Goal: Find specific page/section: Find specific page/section

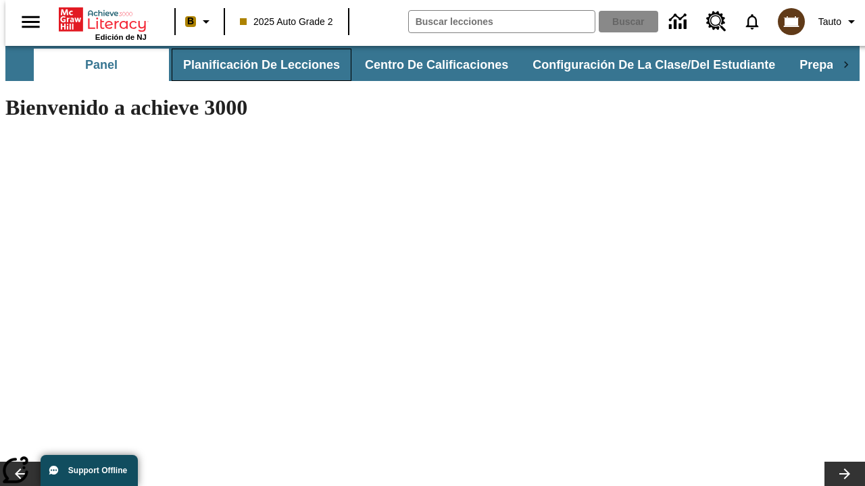
click at [253, 65] on button "Planificación de lecciones" at bounding box center [262, 65] width 180 height 32
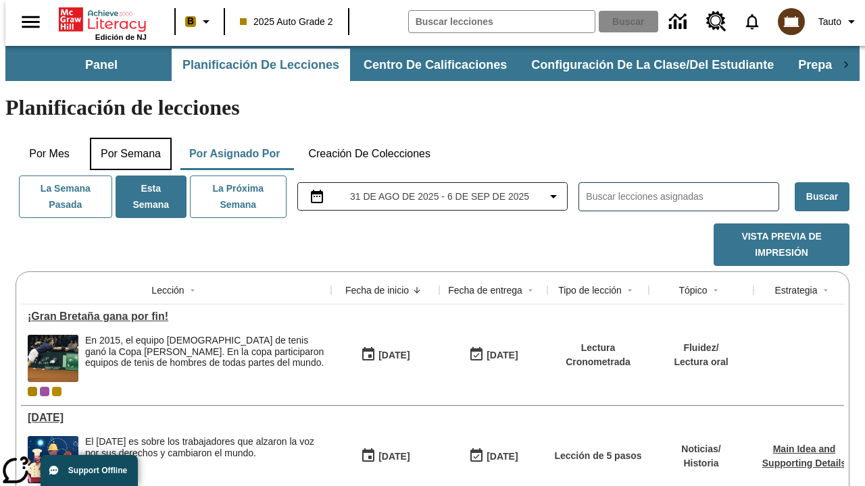
click at [126, 138] on button "Por semana" at bounding box center [131, 154] width 82 height 32
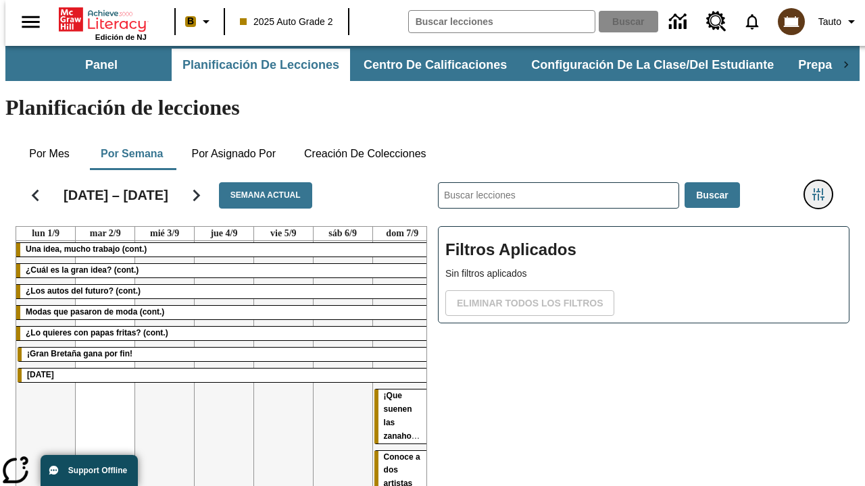
click at [823, 188] on icon "Menú lateral de filtros" at bounding box center [818, 194] width 12 height 12
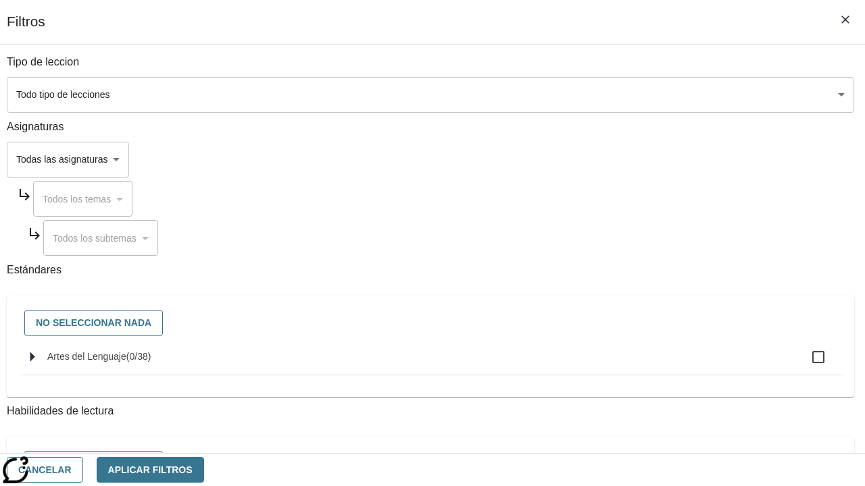
click at [596, 159] on body "Saltar al contenido principal Edición de NJ B 2025 Auto Grade 2 Buscar 0 Tauto …" at bounding box center [432, 335] width 854 height 578
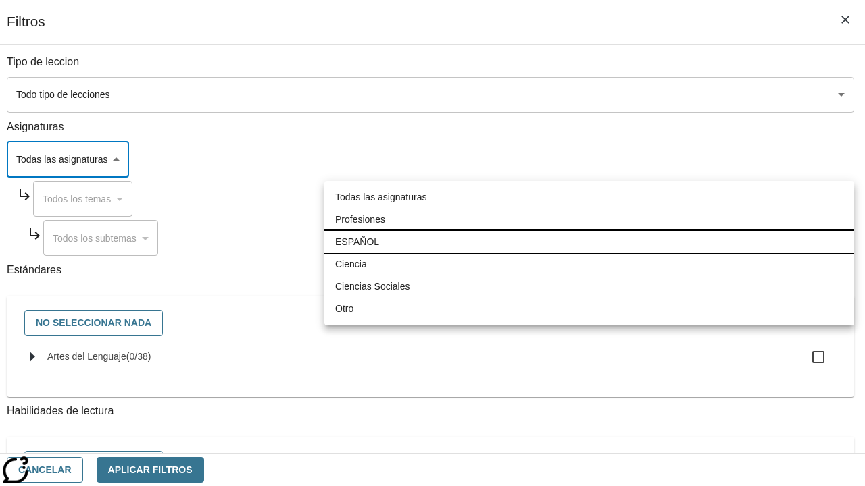
click at [589, 242] on li "ESPAÑOL" at bounding box center [589, 242] width 530 height 22
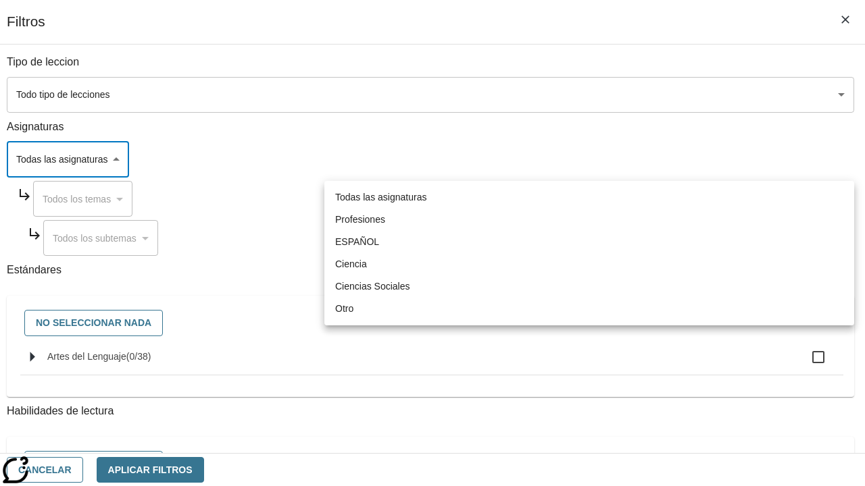
type input "1"
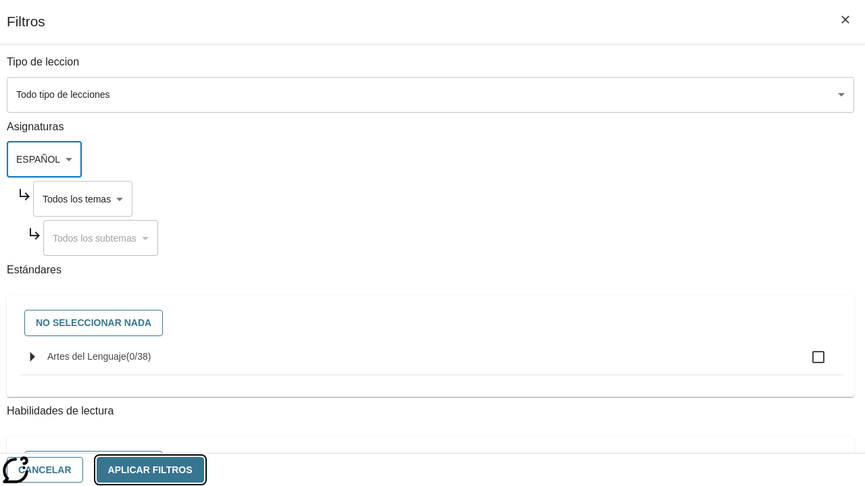
click at [204, 469] on button "Aplicar Filtros" at bounding box center [150, 470] width 107 height 26
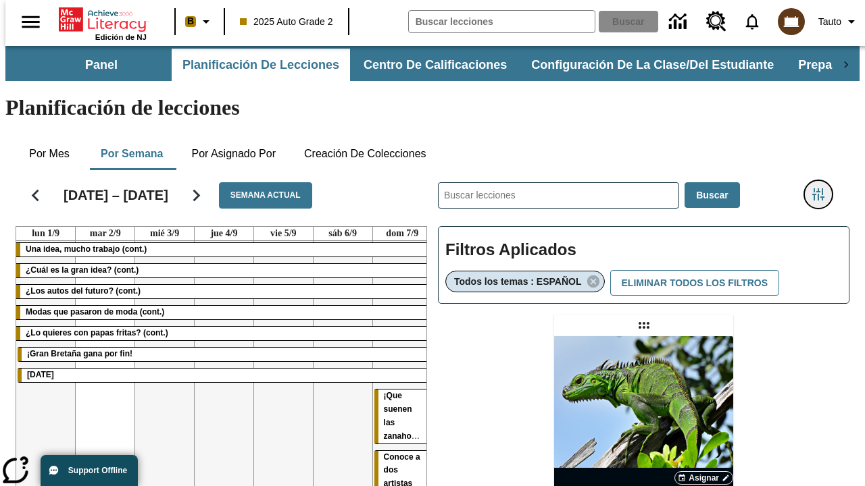
click at [823, 188] on icon "Menú lateral de filtros" at bounding box center [818, 194] width 12 height 12
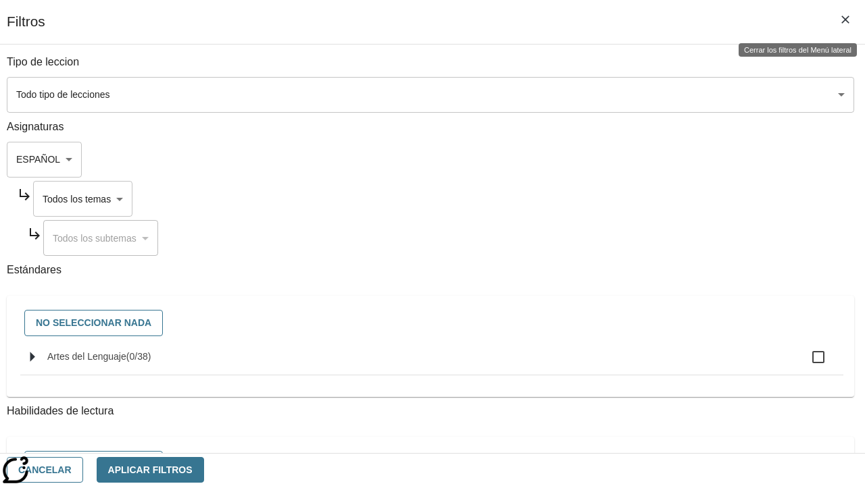
click at [609, 199] on body "Saltar al contenido principal Edición de NJ B 2025 Auto Grade 2 Buscar 0 Tauto …" at bounding box center [432, 398] width 854 height 705
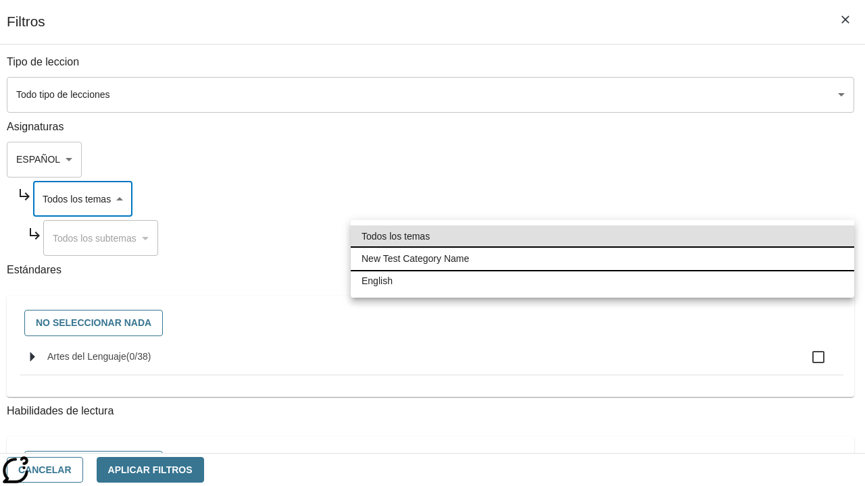
click at [602, 259] on li "New Test Category Name" at bounding box center [602, 259] width 503 height 22
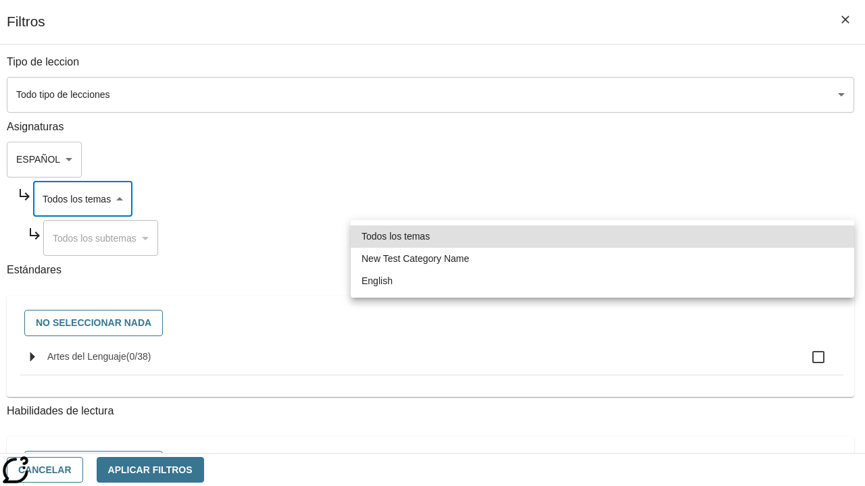
type input "265"
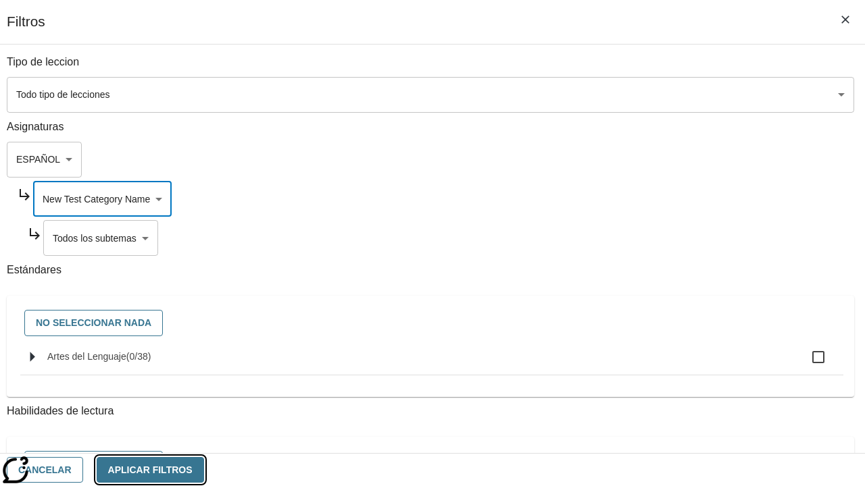
click at [204, 469] on button "Aplicar Filtros" at bounding box center [150, 470] width 107 height 26
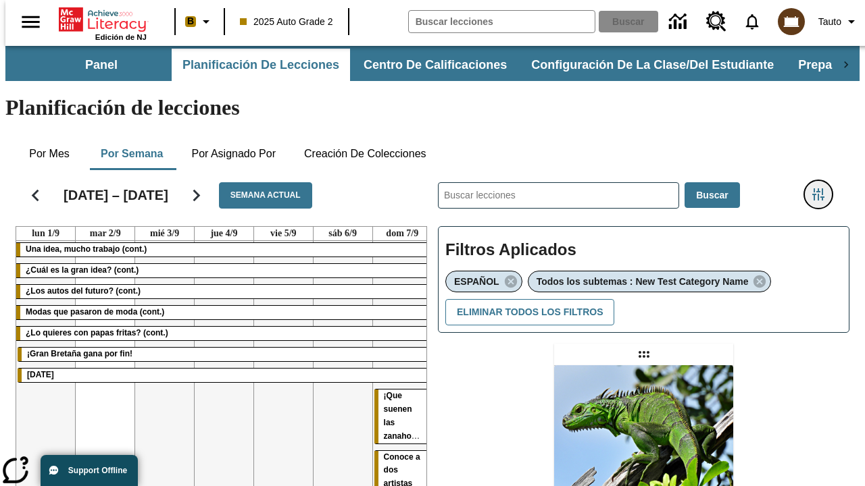
click at [823, 188] on icon "Menú lateral de filtros" at bounding box center [818, 194] width 12 height 12
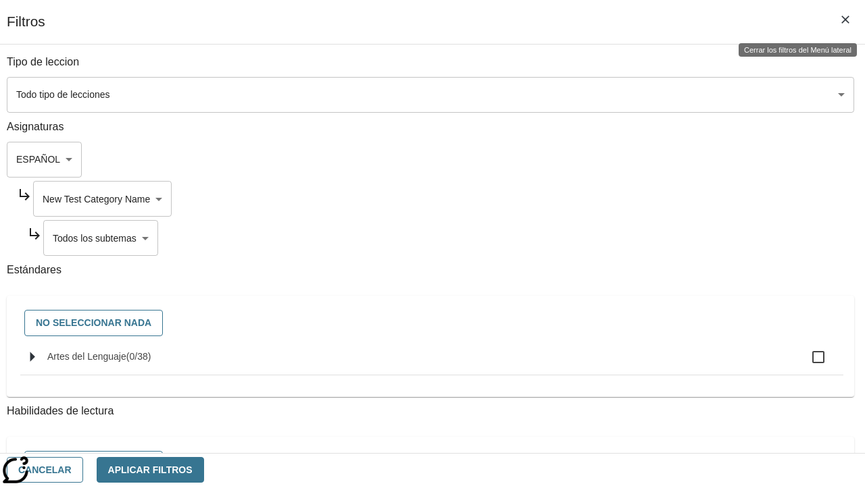
click at [614, 238] on body "Saltar al contenido principal Edición de NJ B 2025 Auto Grade 2 Buscar 0 Tauto …" at bounding box center [432, 413] width 854 height 734
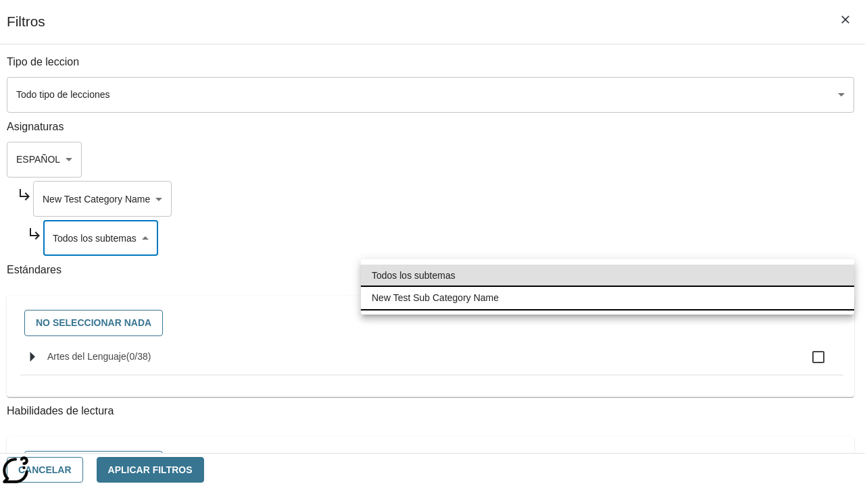
click at [607, 298] on li "New Test Sub Category Name" at bounding box center [607, 298] width 493 height 22
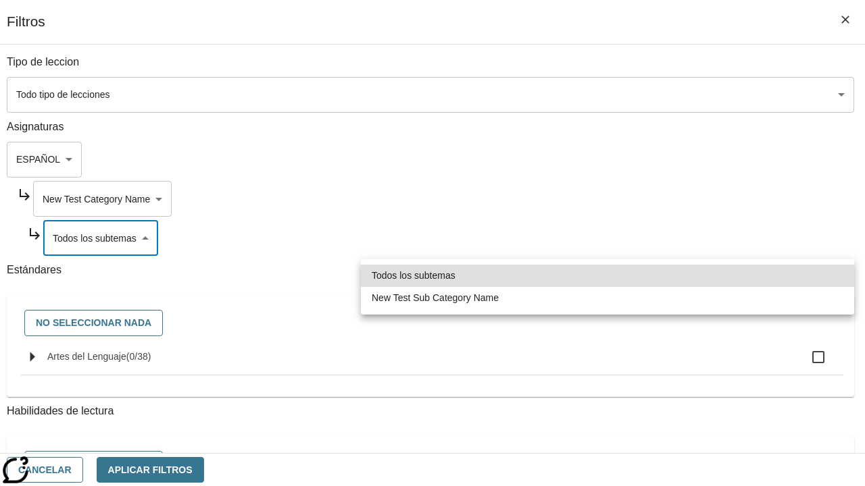
type input "2232"
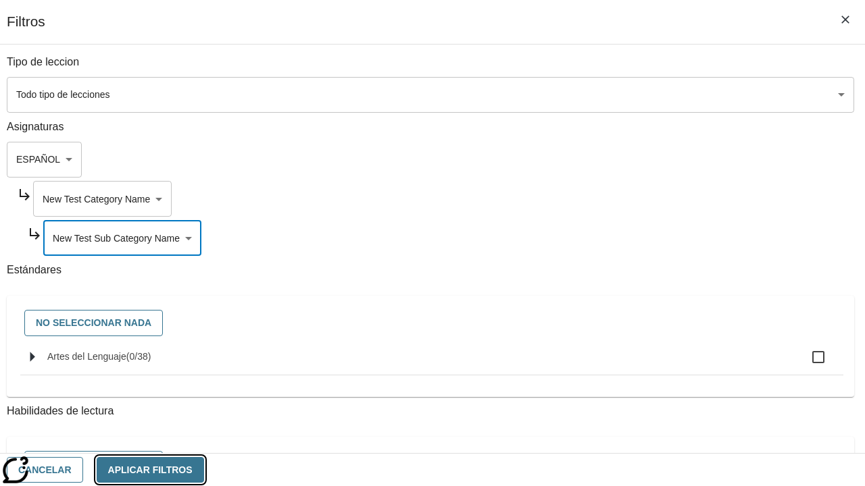
click at [204, 469] on button "Aplicar Filtros" at bounding box center [150, 470] width 107 height 26
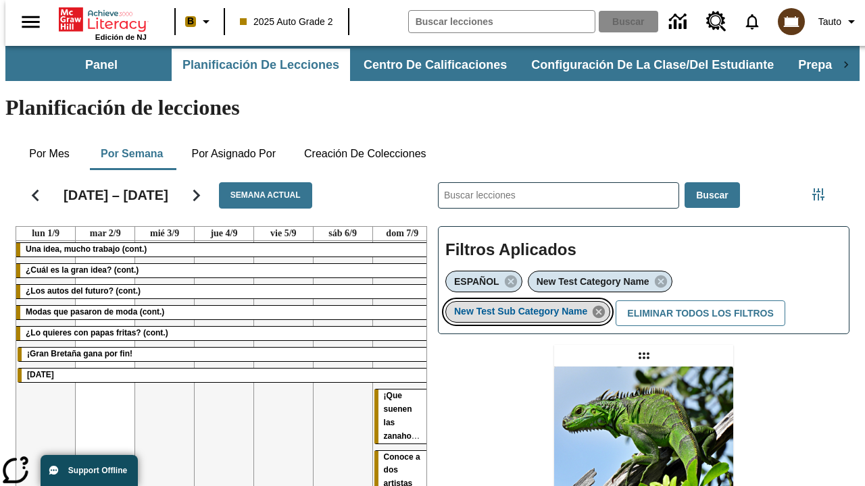
click at [603, 305] on icon "Eliminar New Test Sub Category Name el ítem seleccionado del filtro" at bounding box center [598, 312] width 15 height 15
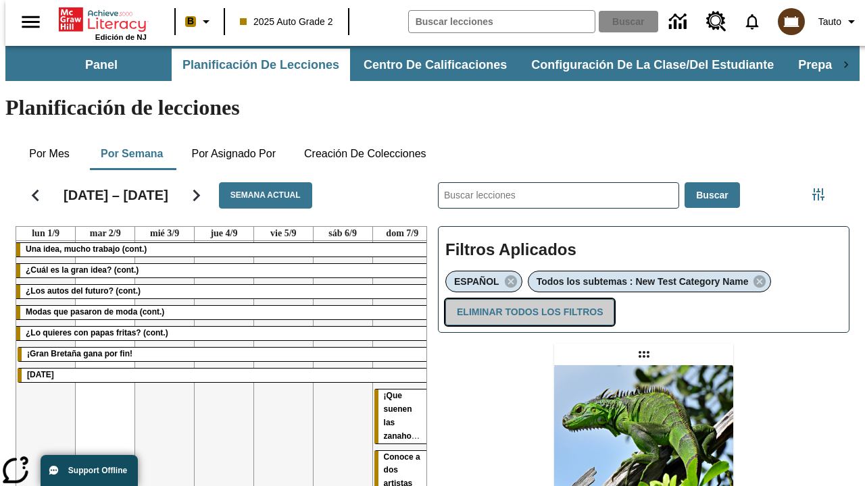
click at [527, 299] on button "Eliminar todos los filtros" at bounding box center [529, 312] width 169 height 26
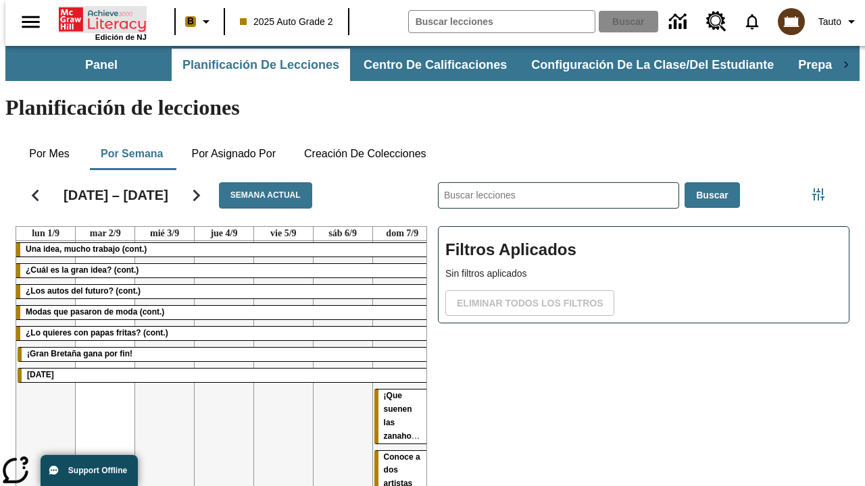
click at [97, 18] on icon "Portada" at bounding box center [104, 19] width 90 height 27
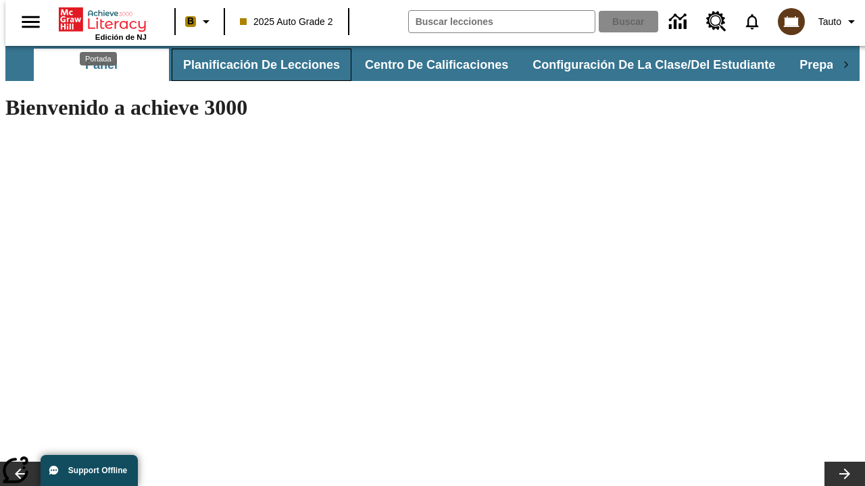
click at [253, 65] on button "Planificación de lecciones" at bounding box center [262, 65] width 180 height 32
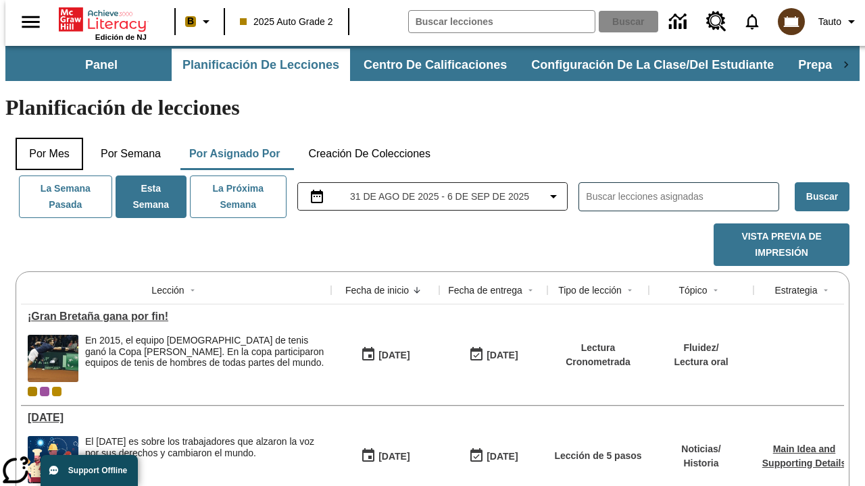
click at [44, 138] on button "Por mes" at bounding box center [50, 154] width 68 height 32
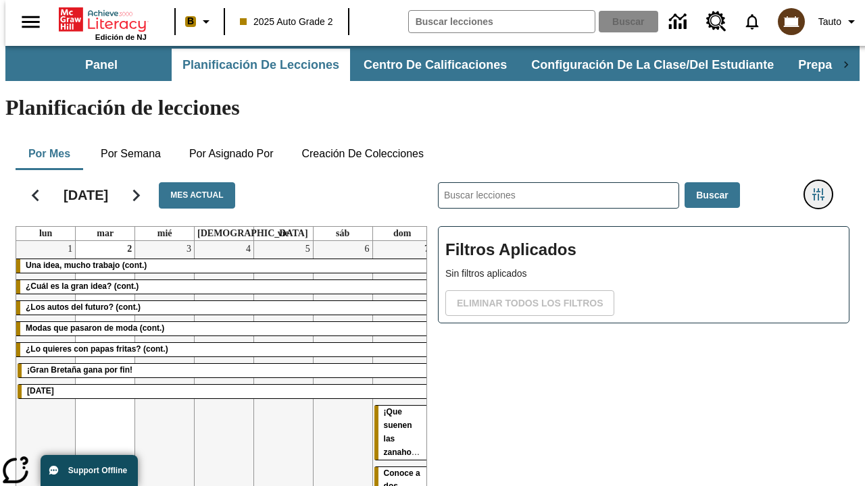
click at [823, 188] on icon "Menú lateral de filtros" at bounding box center [818, 194] width 12 height 12
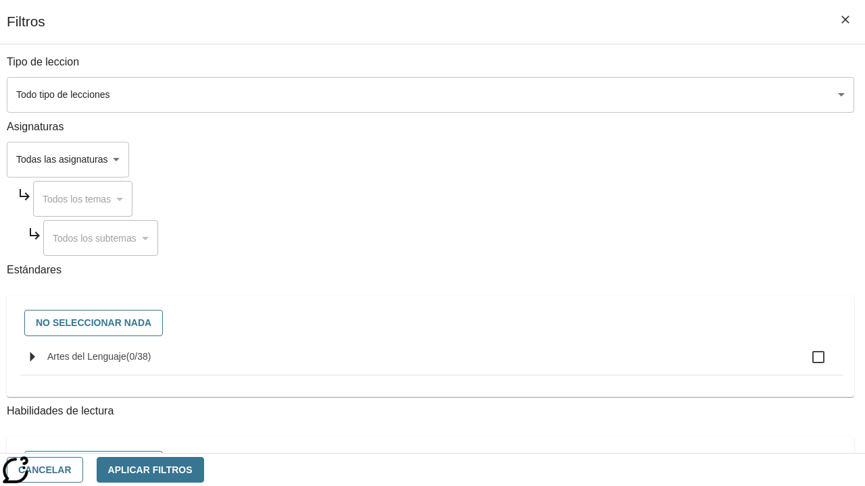
click at [596, 159] on body "Saltar al contenido principal Edición de NJ B 2025 Auto Grade 2 Buscar 0 Tauto …" at bounding box center [432, 335] width 854 height 578
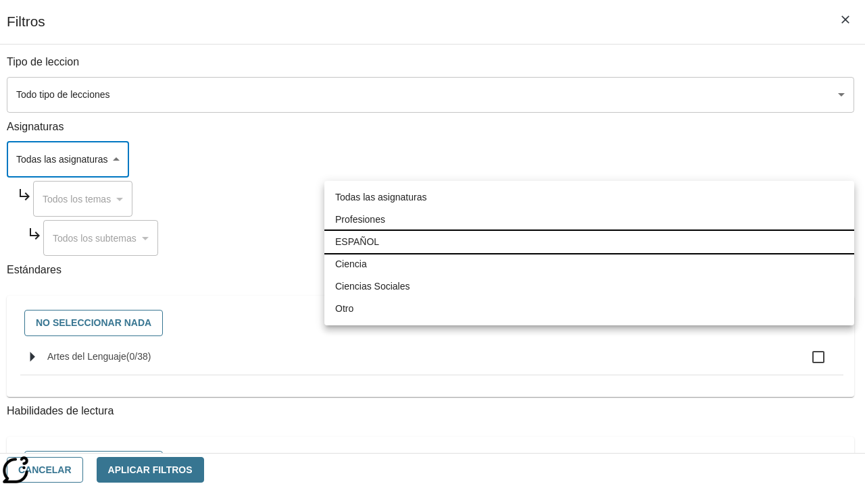
click at [589, 242] on li "ESPAÑOL" at bounding box center [589, 242] width 530 height 22
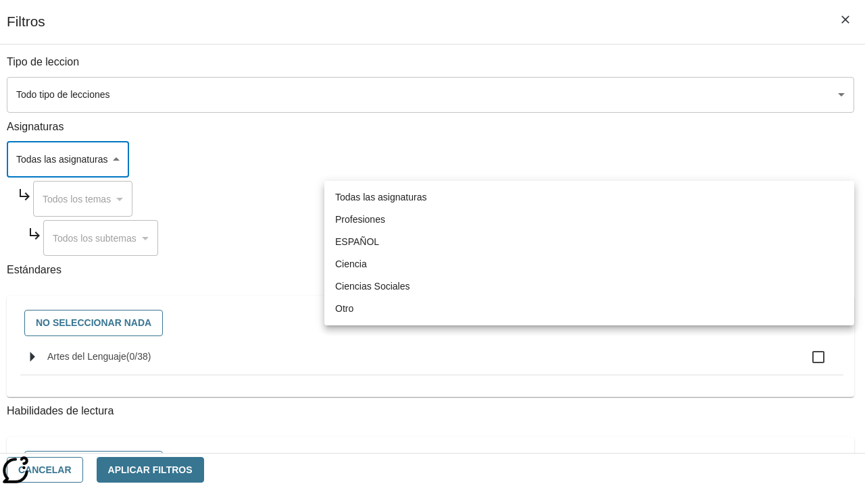
type input "1"
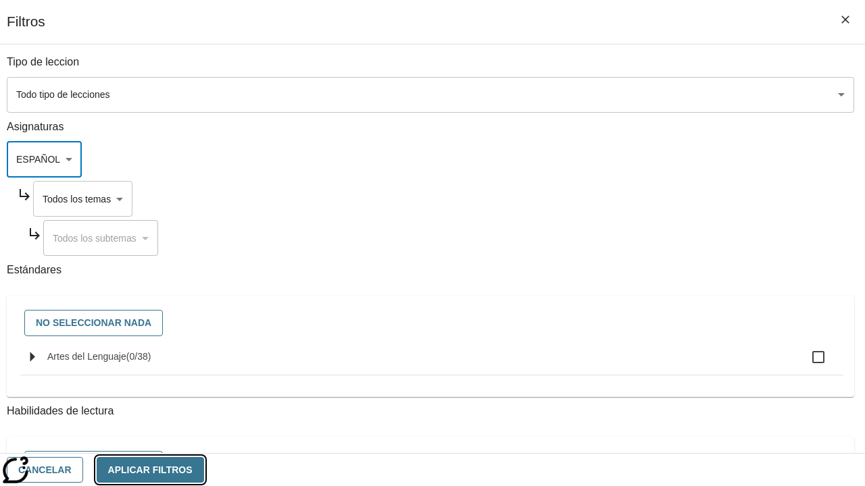
click at [204, 469] on button "Aplicar Filtros" at bounding box center [150, 470] width 107 height 26
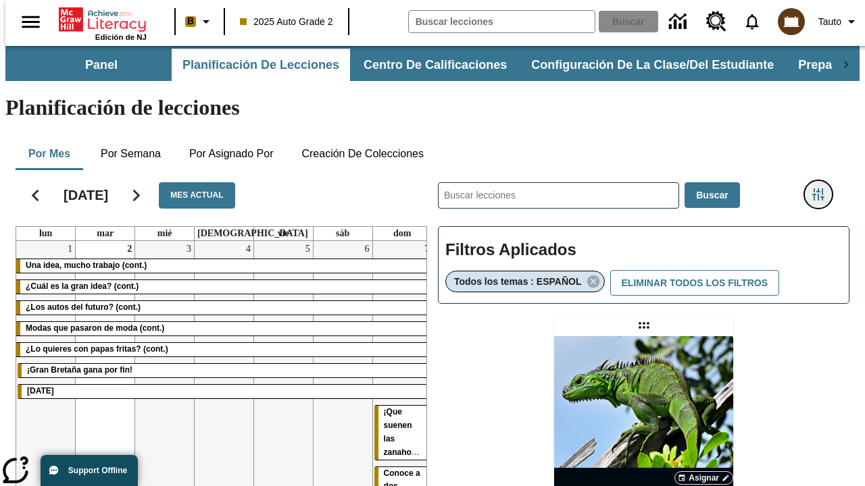
click at [823, 188] on icon "Menú lateral de filtros" at bounding box center [818, 194] width 12 height 12
